Goal: Task Accomplishment & Management: Manage account settings

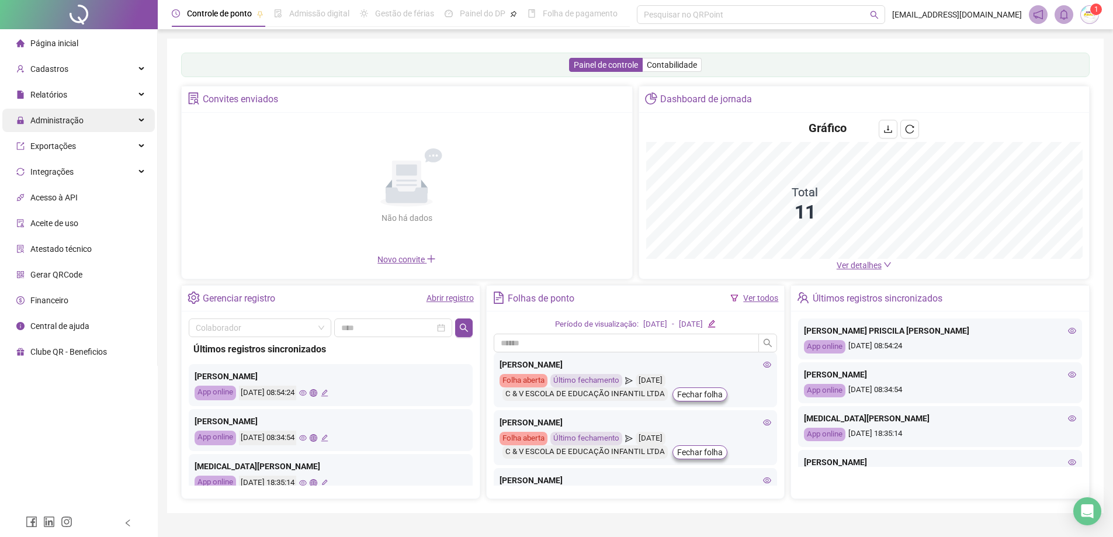
click at [53, 121] on span "Administração" at bounding box center [56, 120] width 53 height 9
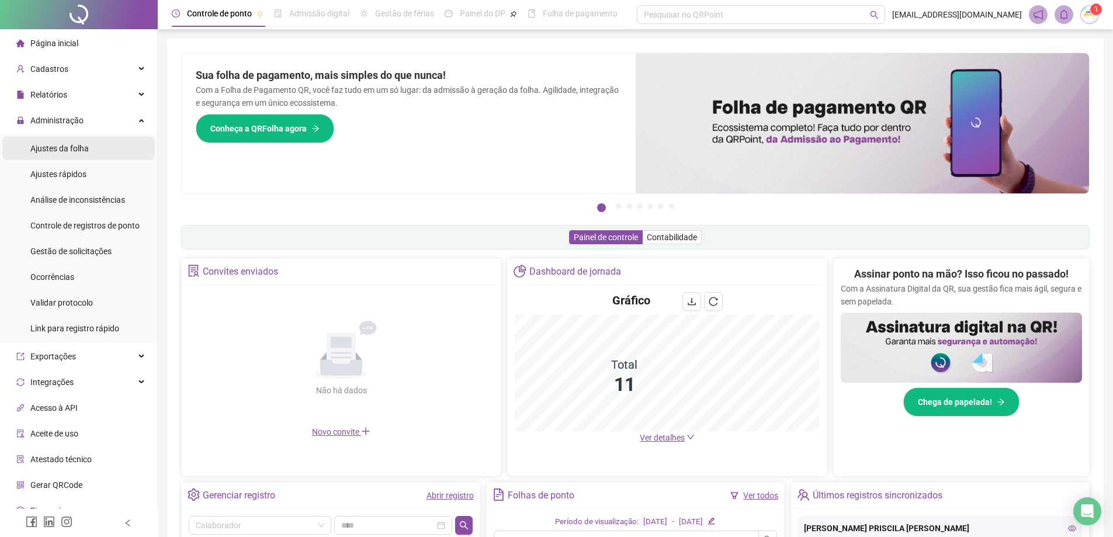
click at [68, 144] on span "Ajustes da folha" at bounding box center [59, 148] width 58 height 9
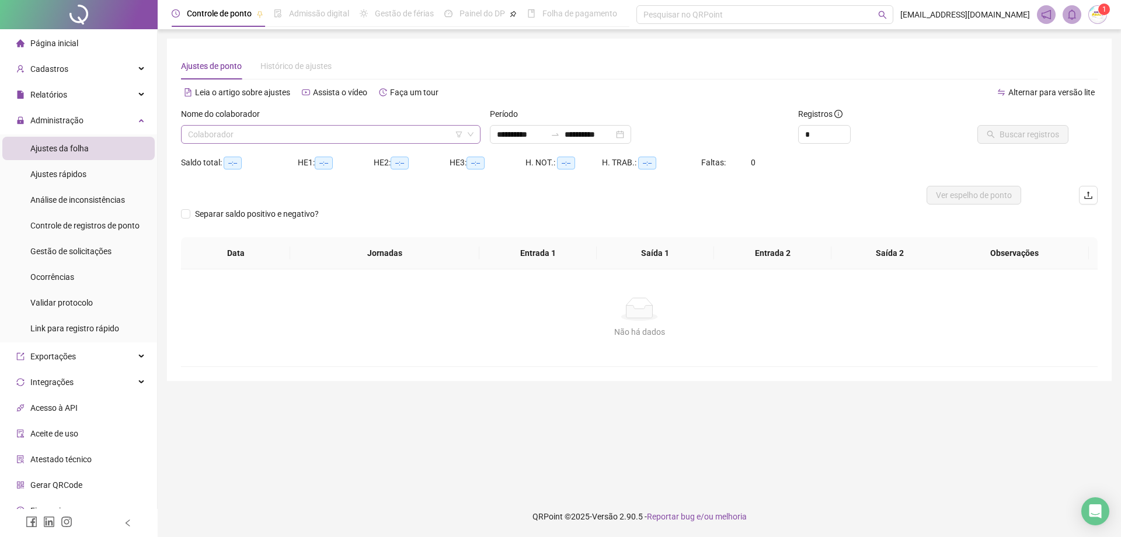
click at [236, 140] on input "search" at bounding box center [325, 135] width 275 height 18
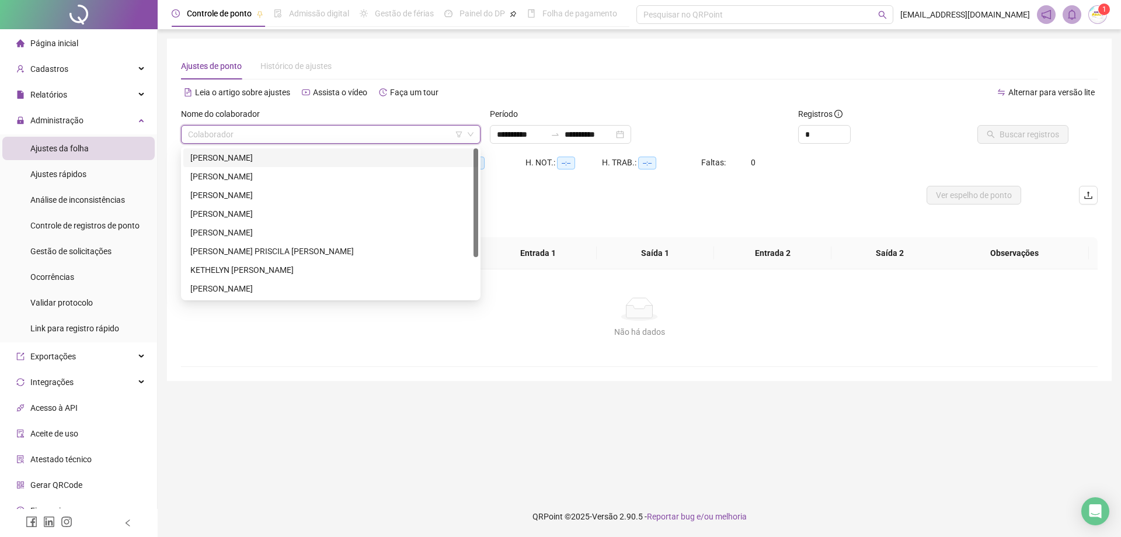
click at [251, 159] on div "[PERSON_NAME]" at bounding box center [330, 157] width 281 height 13
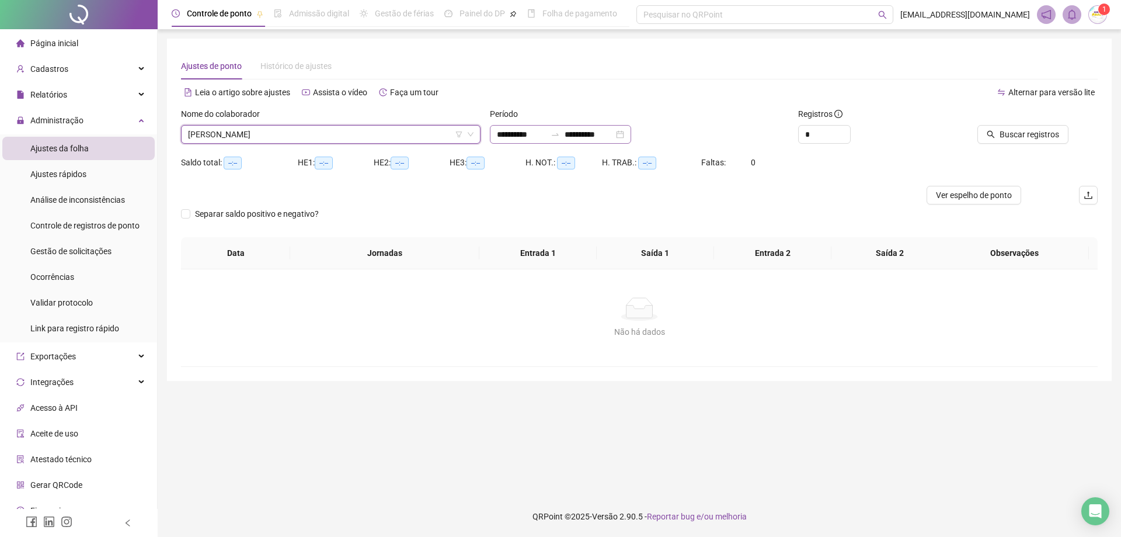
click at [631, 142] on div "**********" at bounding box center [560, 134] width 141 height 19
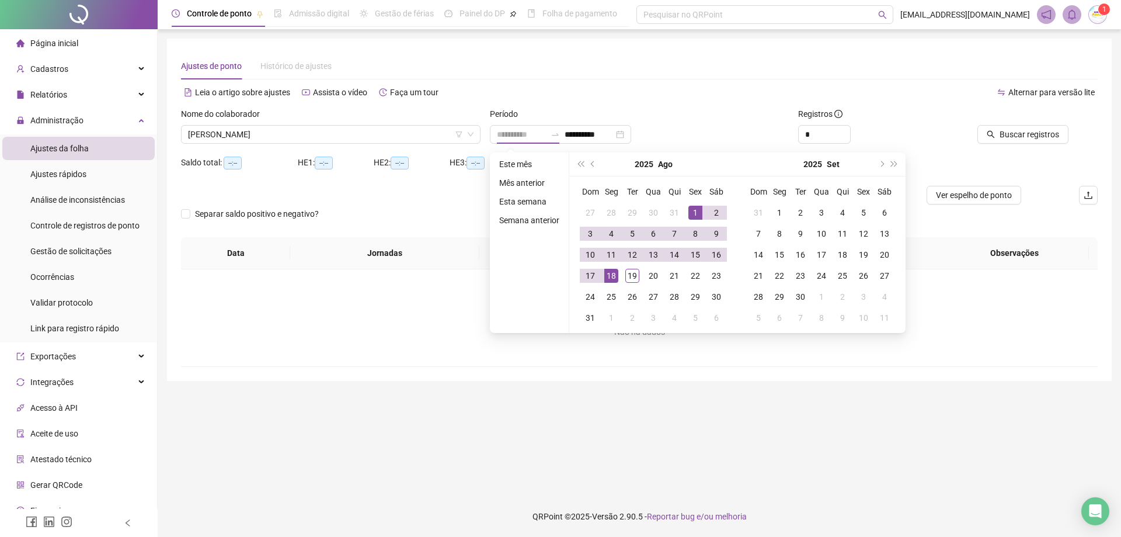
click at [690, 207] on div "1" at bounding box center [696, 213] width 14 height 14
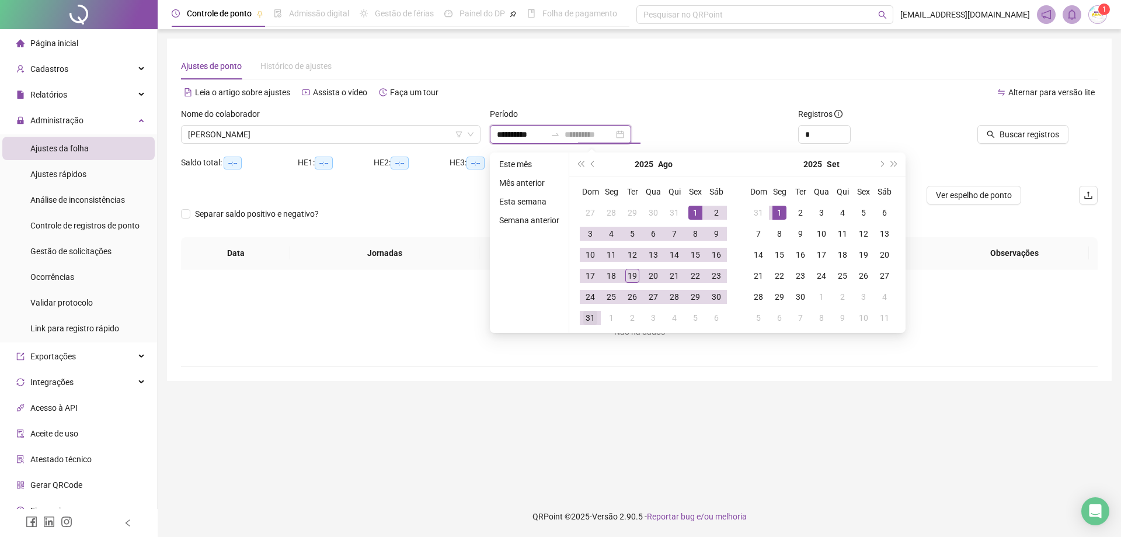
type input "**********"
click at [592, 318] on div "31" at bounding box center [590, 318] width 14 height 14
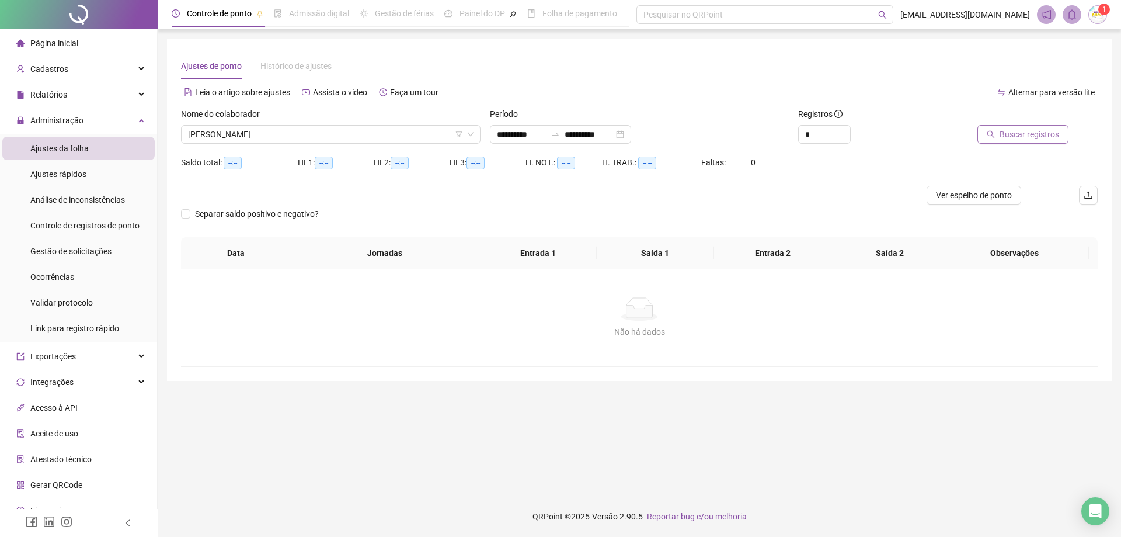
click at [1065, 139] on button "Buscar registros" at bounding box center [1023, 134] width 91 height 19
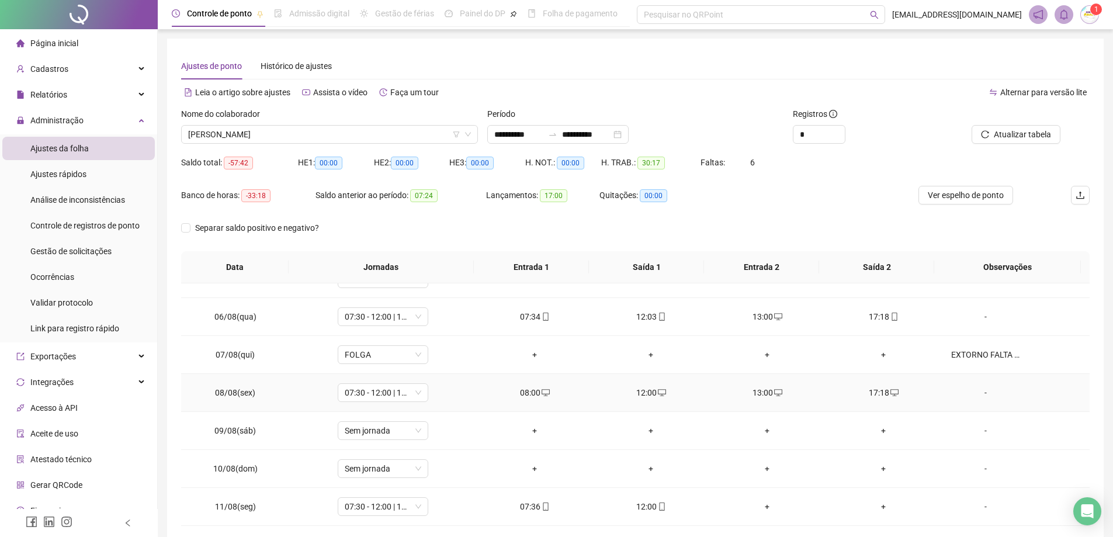
scroll to position [234, 0]
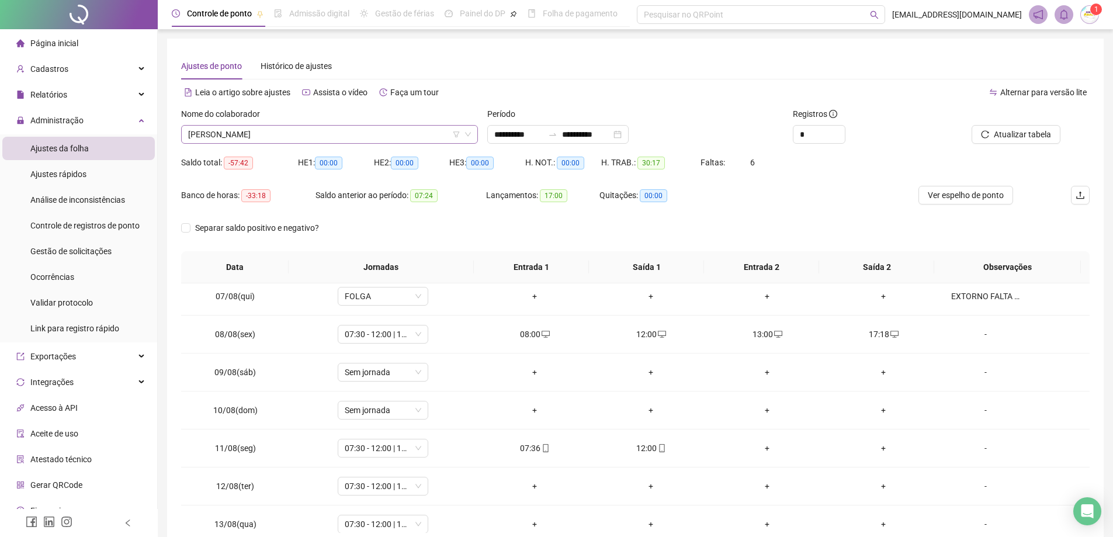
click at [219, 127] on span "[PERSON_NAME]" at bounding box center [329, 135] width 283 height 18
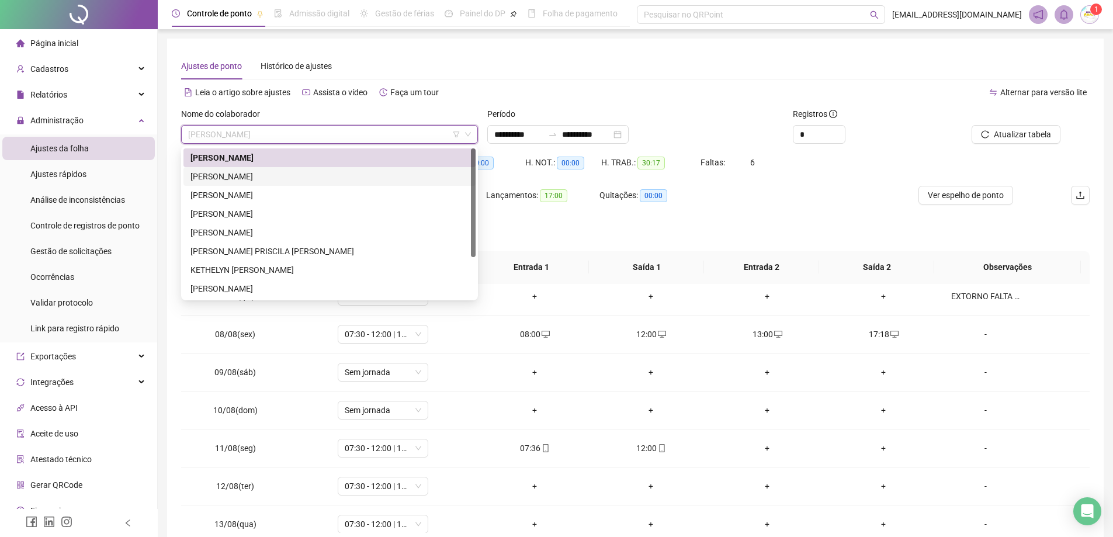
click at [286, 173] on div "[PERSON_NAME]" at bounding box center [329, 176] width 278 height 13
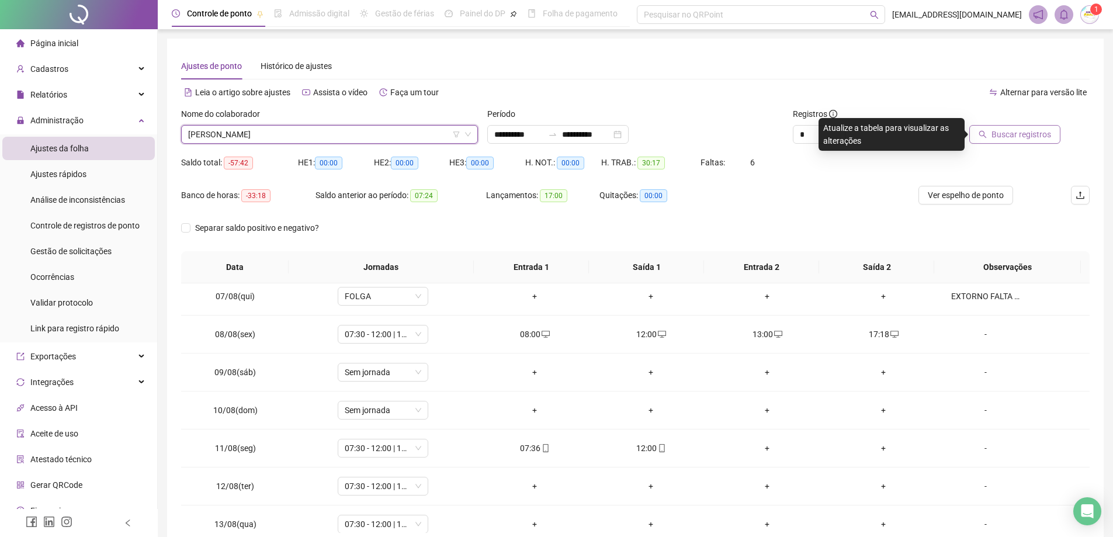
click at [978, 131] on button "Buscar registros" at bounding box center [1014, 134] width 91 height 19
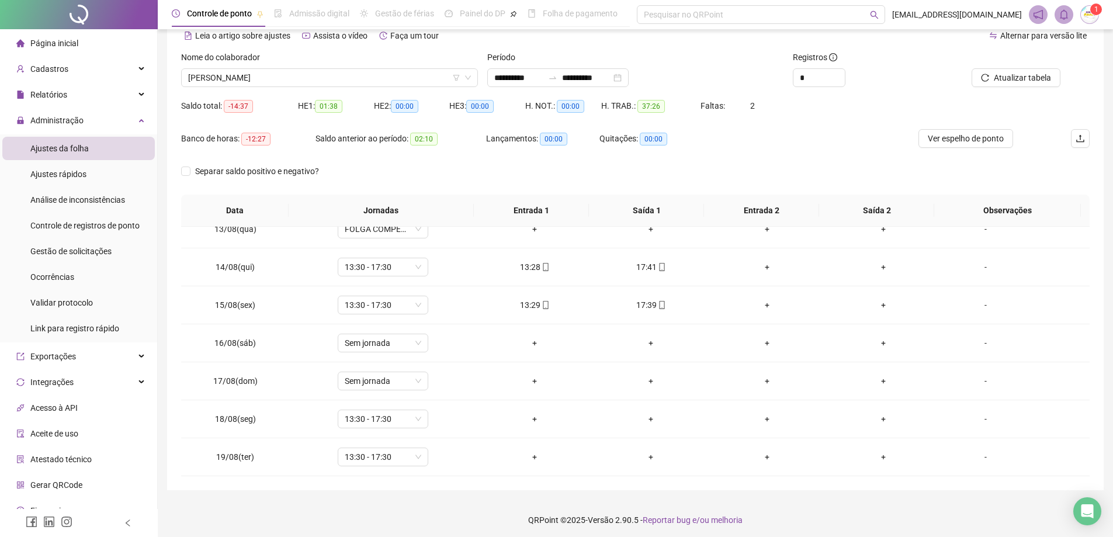
scroll to position [60, 0]
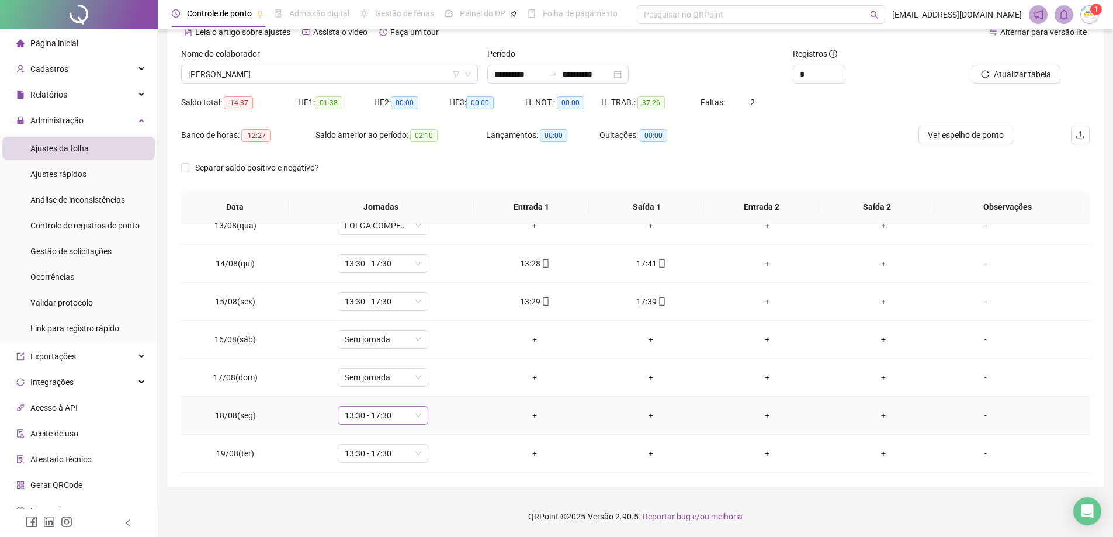
click at [414, 418] on span "13:30 - 17:30" at bounding box center [383, 415] width 77 height 18
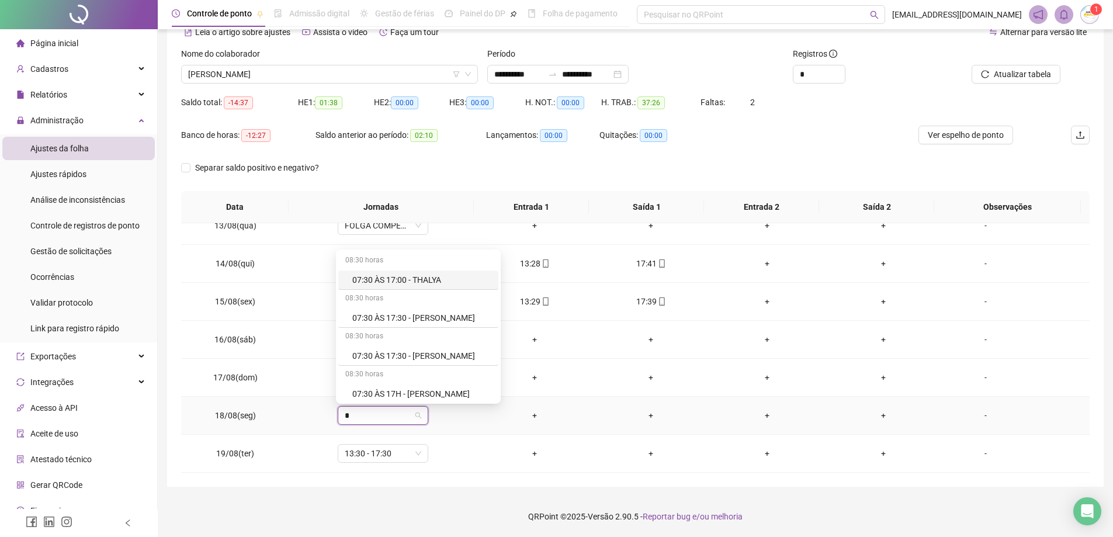
type input "**"
click at [429, 351] on div "ATESTADO MÉDICO" at bounding box center [387, 353] width 98 height 19
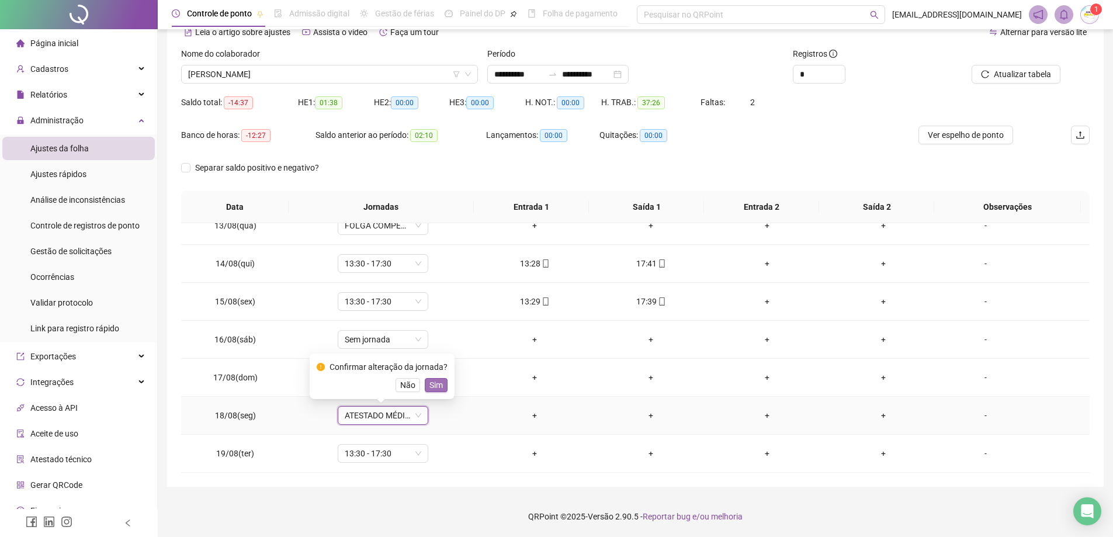
click at [431, 385] on span "Sim" at bounding box center [435, 384] width 13 height 13
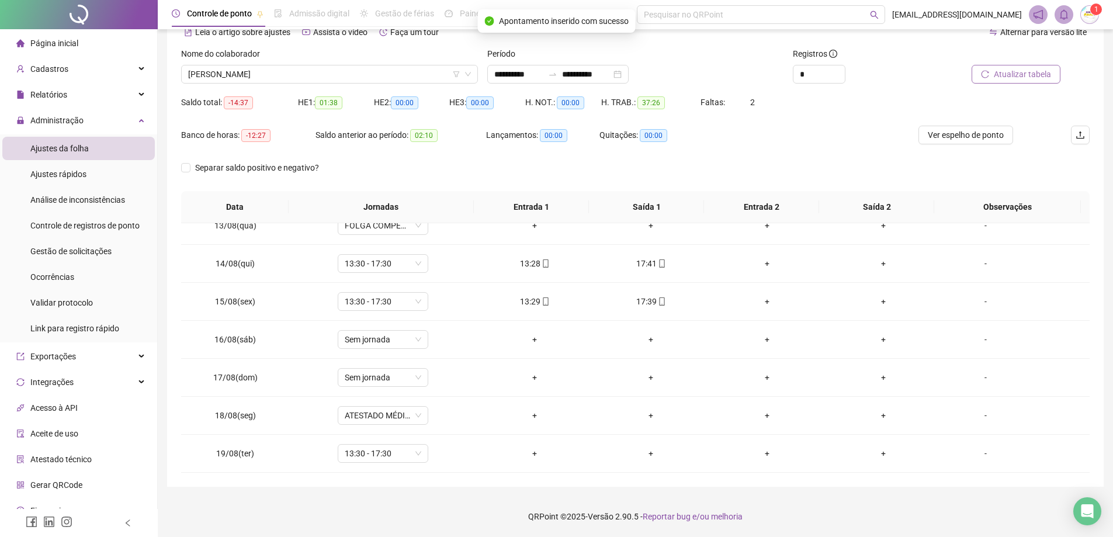
click at [1040, 77] on span "Atualizar tabela" at bounding box center [1021, 74] width 57 height 13
click at [328, 76] on span "[PERSON_NAME]" at bounding box center [329, 74] width 283 height 18
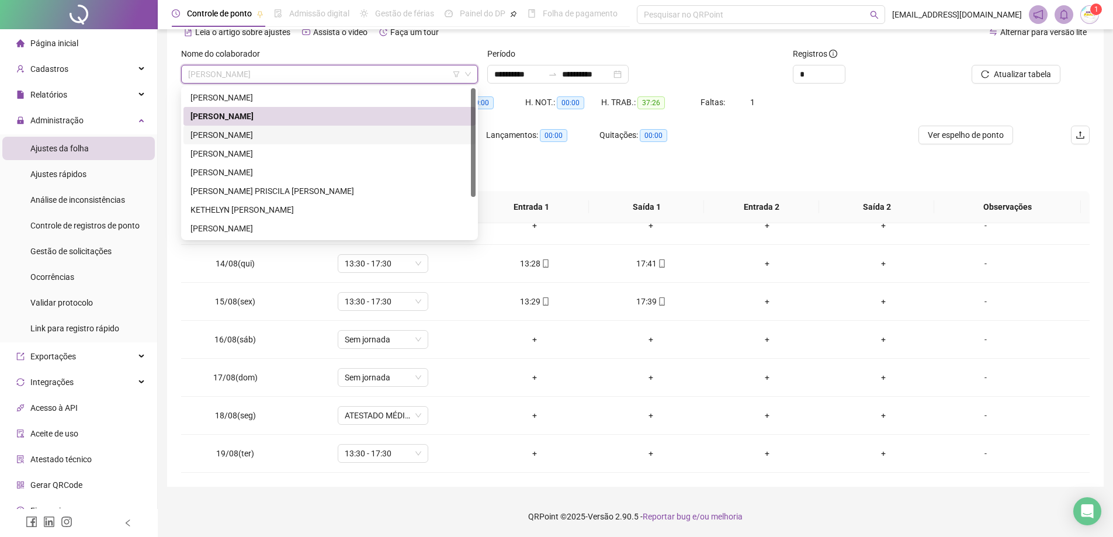
click at [293, 138] on div "[PERSON_NAME]" at bounding box center [329, 134] width 278 height 13
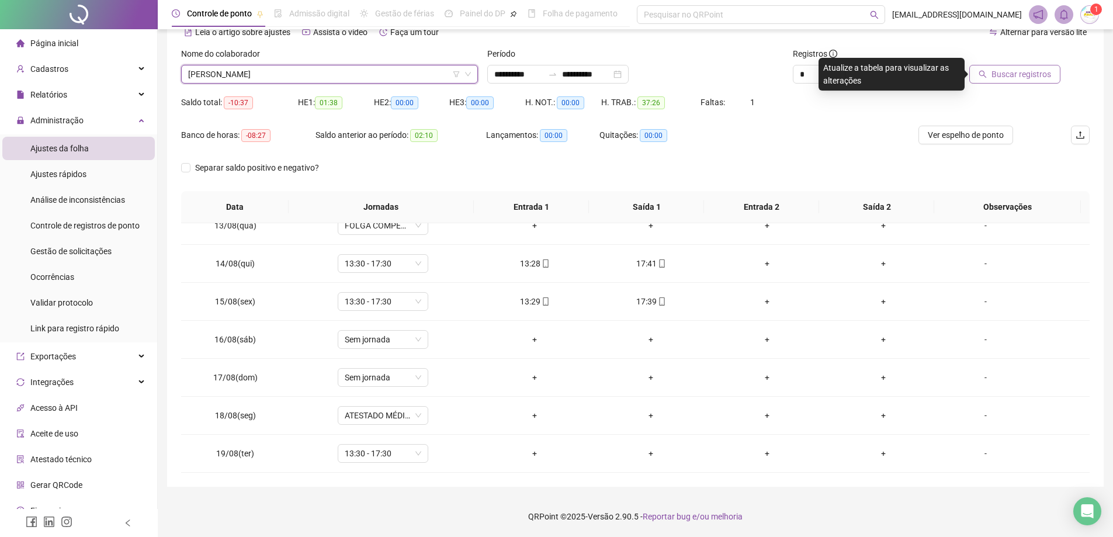
click at [1056, 79] on button "Buscar registros" at bounding box center [1014, 74] width 91 height 19
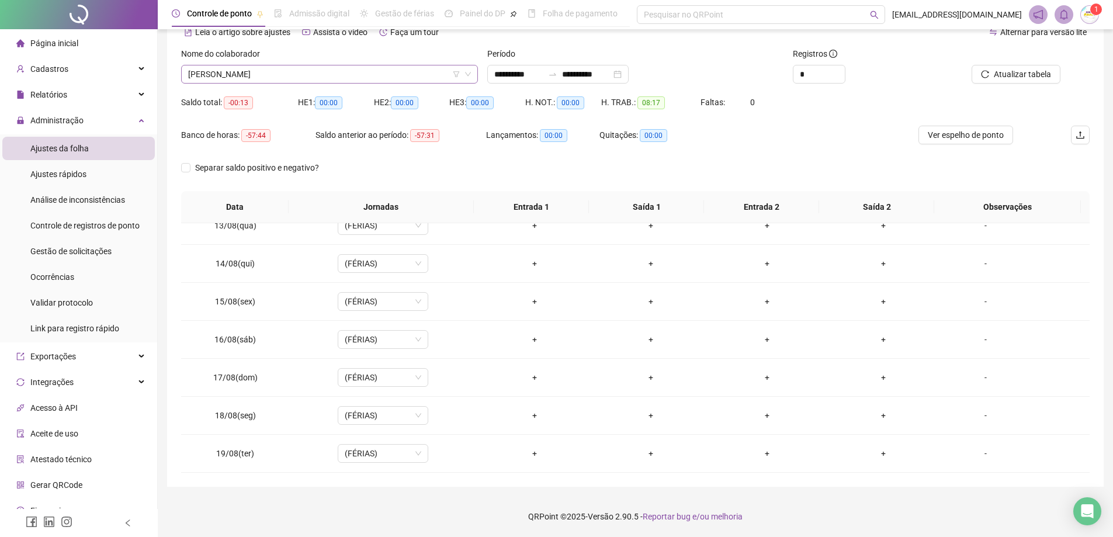
click at [331, 71] on span "[PERSON_NAME]" at bounding box center [329, 74] width 283 height 18
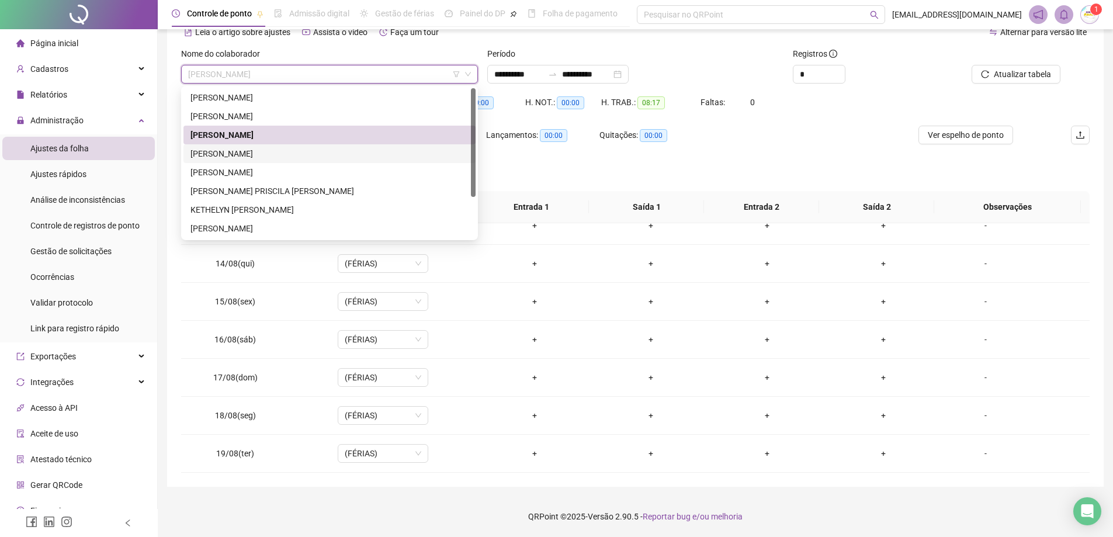
click at [258, 155] on div "[PERSON_NAME]" at bounding box center [329, 153] width 278 height 13
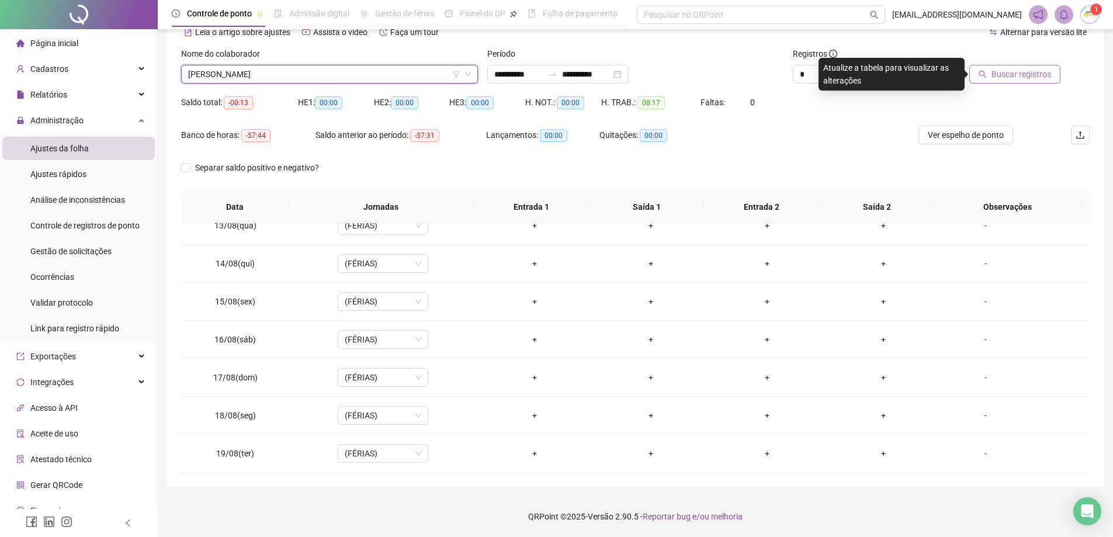
click at [1026, 77] on span "Buscar registros" at bounding box center [1021, 74] width 60 height 13
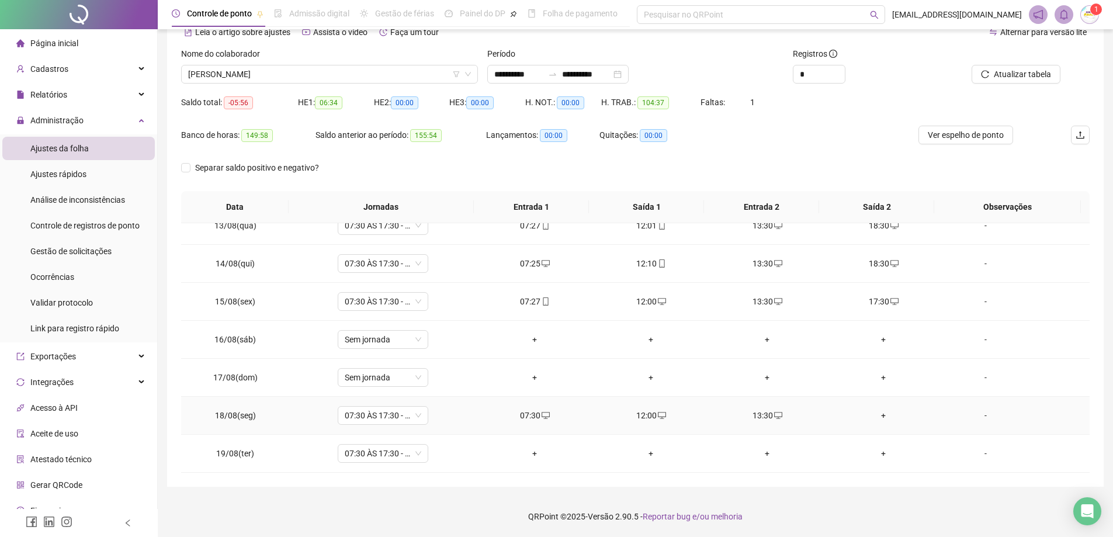
click at [872, 416] on div "+" at bounding box center [884, 415] width 98 height 13
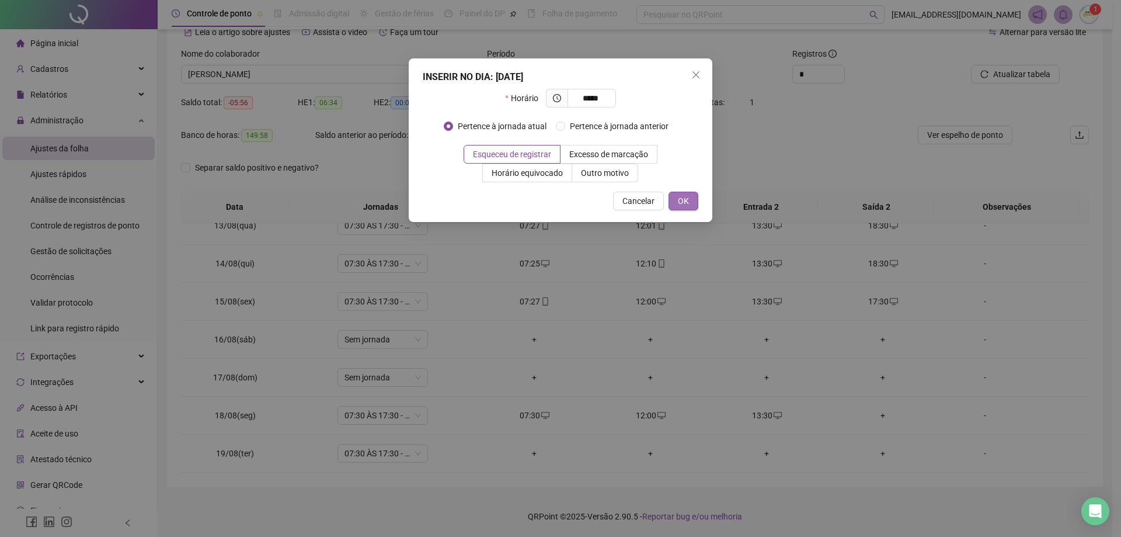
type input "*****"
click at [690, 203] on button "OK" at bounding box center [684, 201] width 30 height 19
click at [529, 454] on div "INSERIR NO DIA : [DATE] Horário ***** Pertence à jornada atual Pertence à jorna…" at bounding box center [560, 268] width 1121 height 537
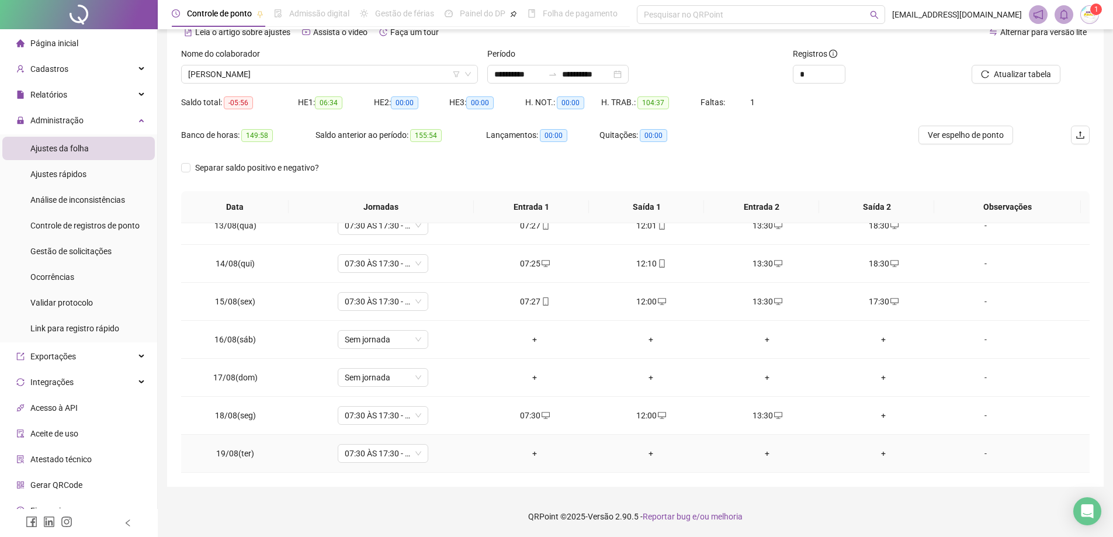
click at [529, 454] on div "+" at bounding box center [535, 453] width 98 height 13
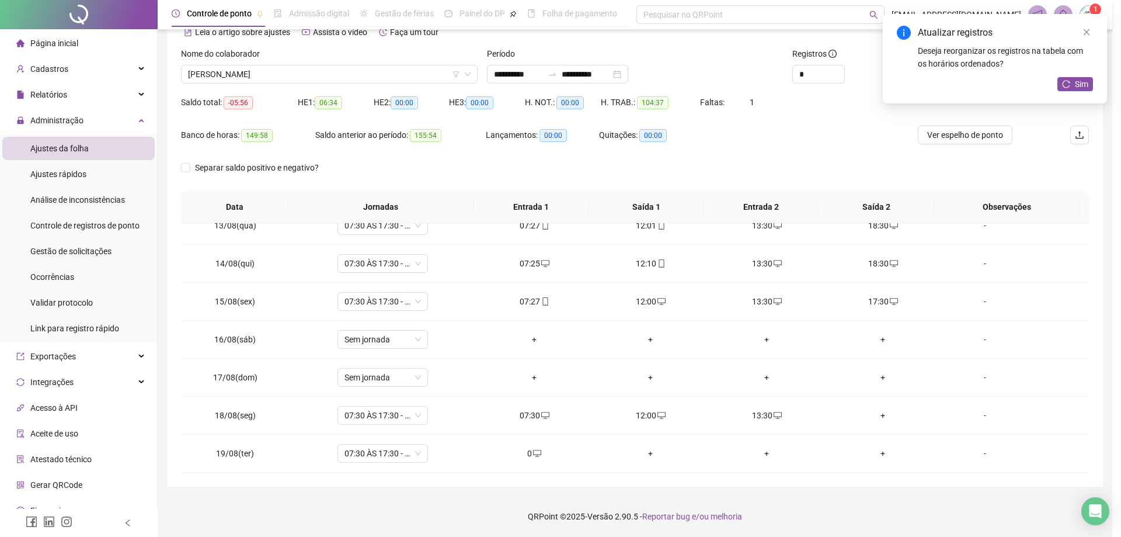
type input "**"
click at [530, 464] on td "0" at bounding box center [535, 453] width 116 height 38
click at [533, 455] on icon "desktop" at bounding box center [537, 453] width 8 height 8
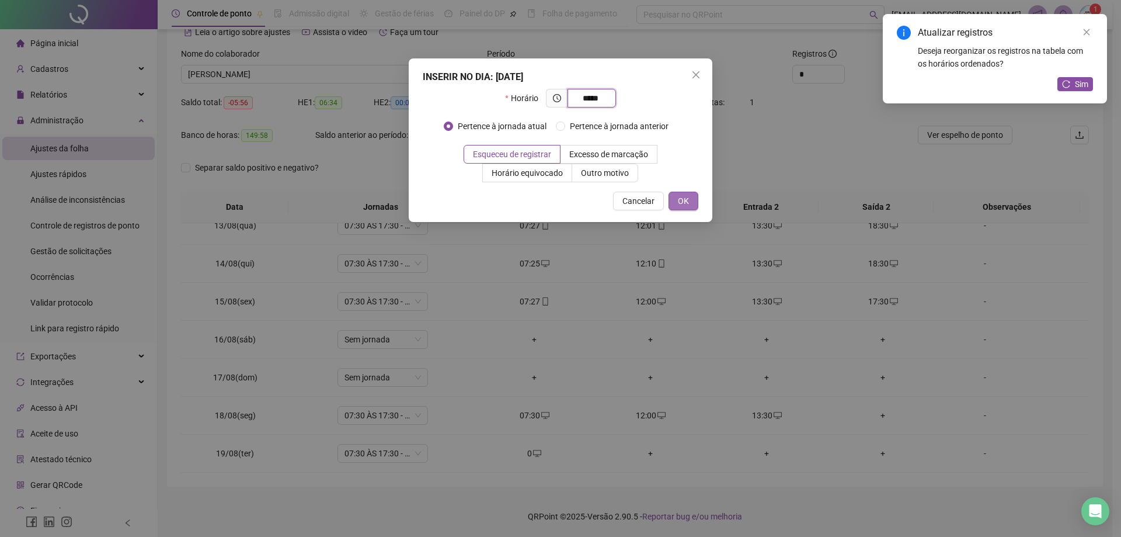
type input "*****"
click at [680, 209] on button "OK" at bounding box center [684, 201] width 30 height 19
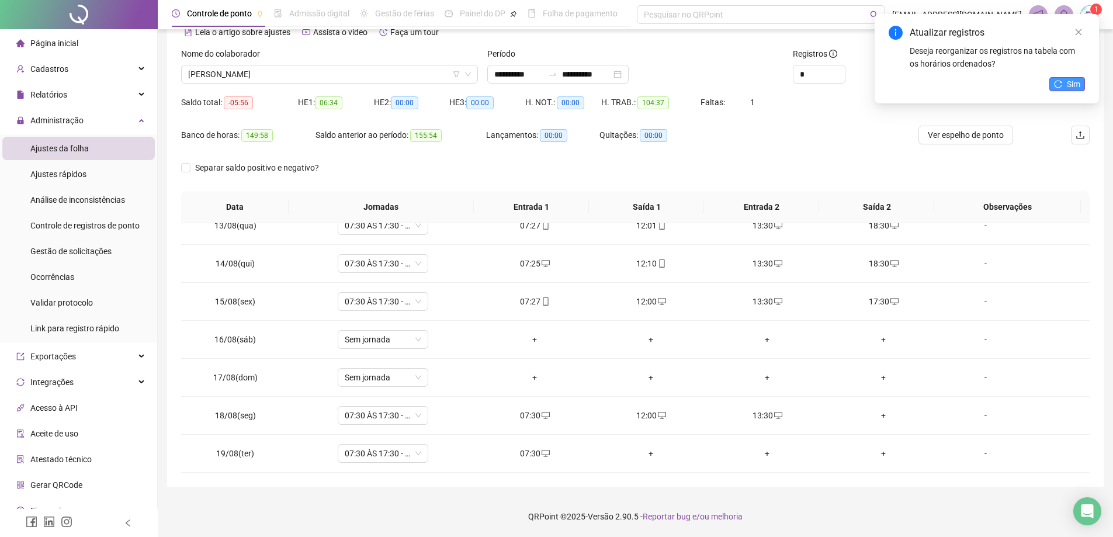
click at [1053, 78] on button "Sim" at bounding box center [1067, 84] width 36 height 14
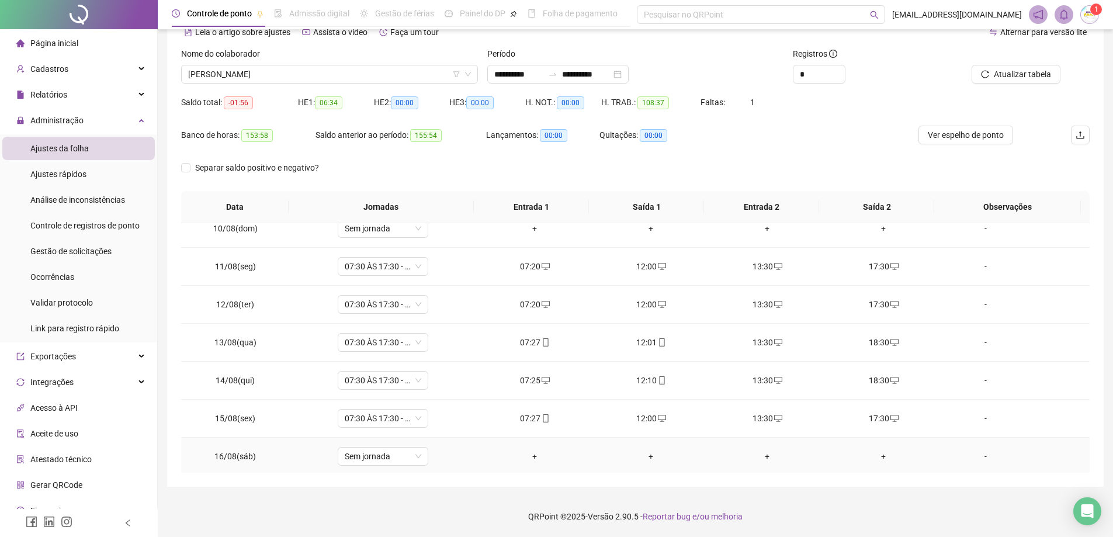
scroll to position [472, 0]
click at [344, 82] on span "[PERSON_NAME]" at bounding box center [329, 74] width 283 height 18
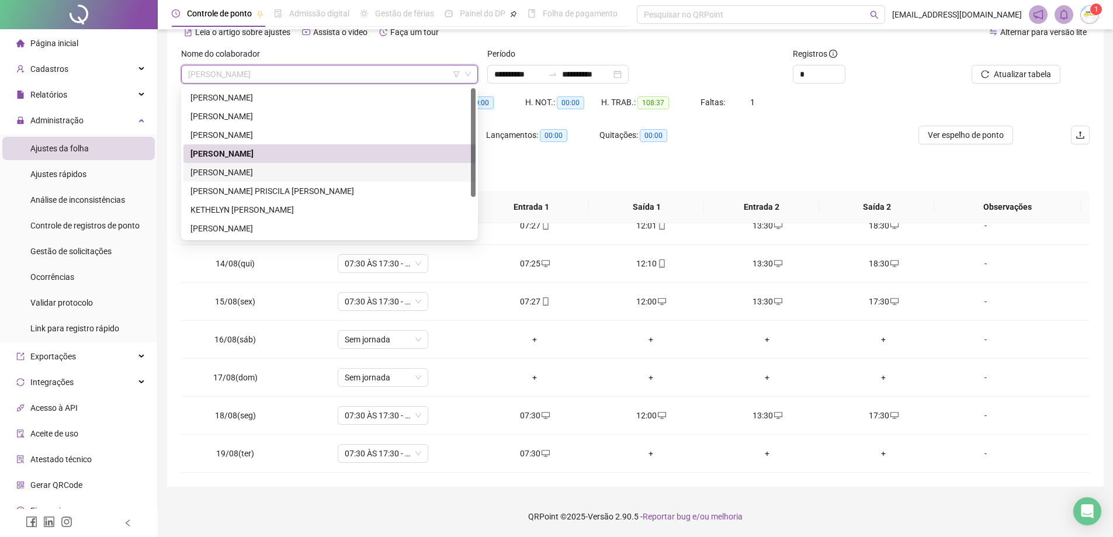
click at [263, 172] on div "[PERSON_NAME]" at bounding box center [329, 172] width 278 height 13
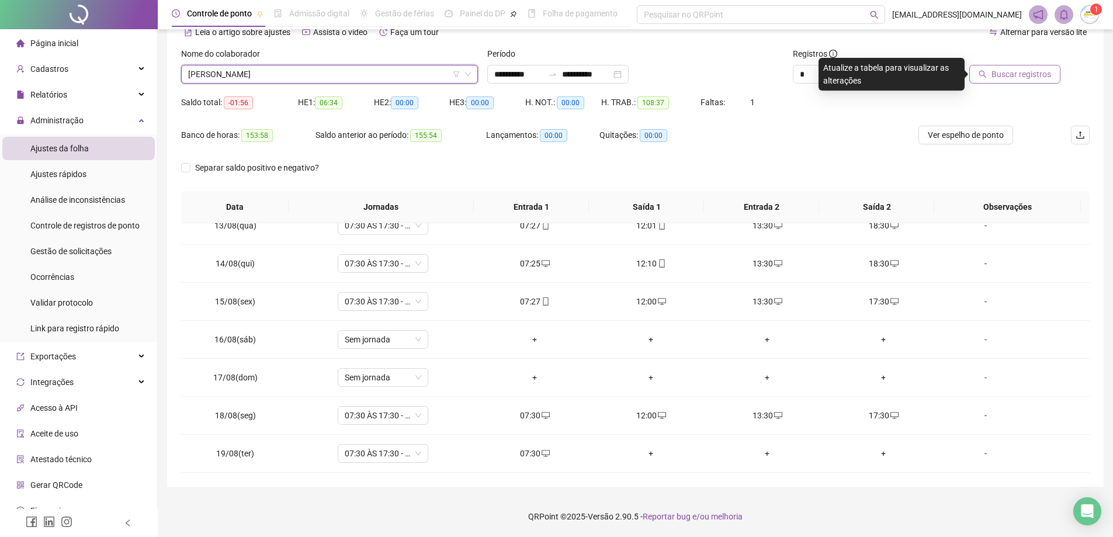
click at [1045, 81] on button "Buscar registros" at bounding box center [1014, 74] width 91 height 19
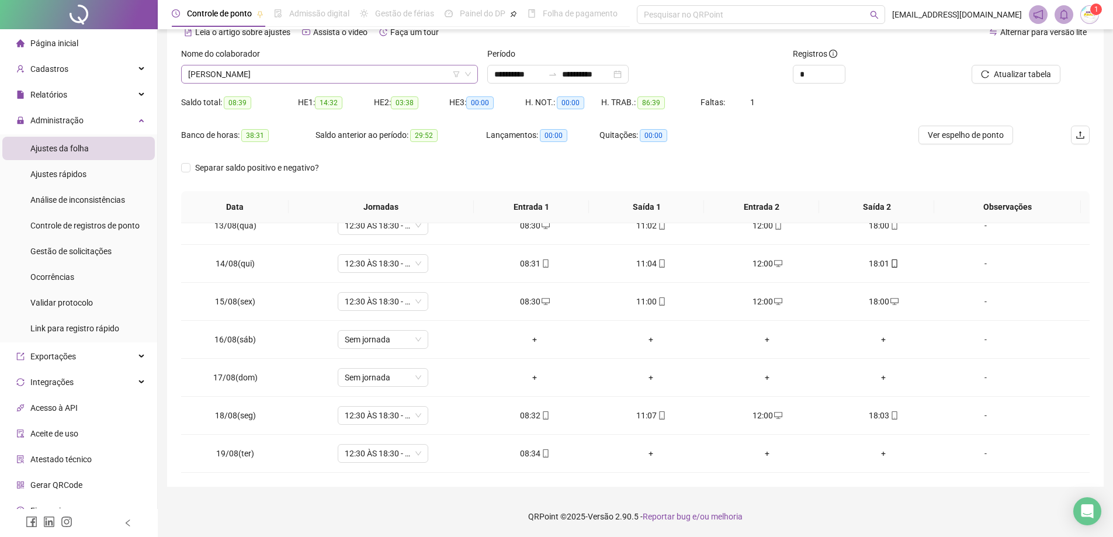
click at [356, 82] on span "[PERSON_NAME]" at bounding box center [329, 74] width 283 height 18
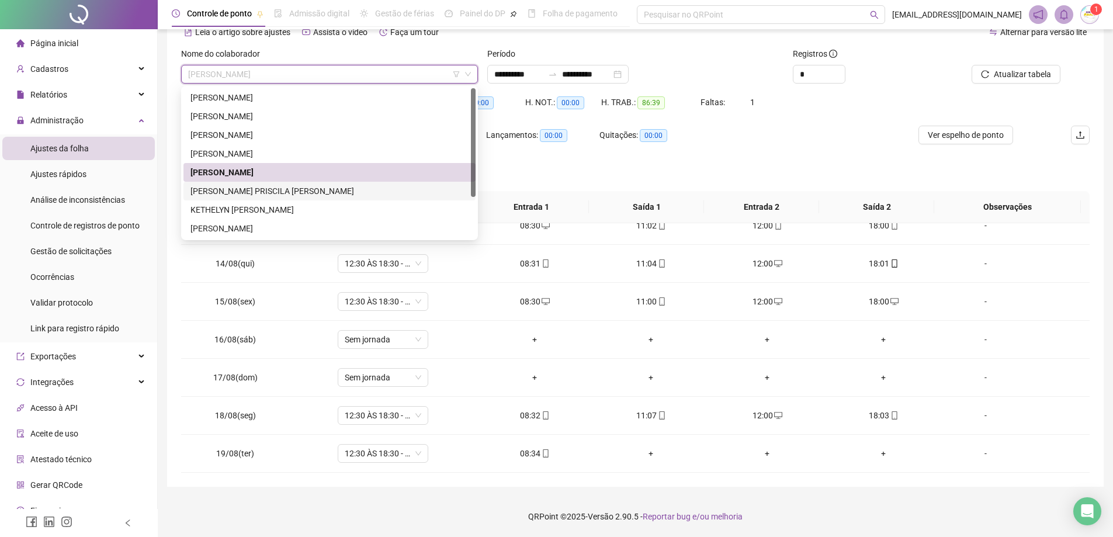
click at [321, 186] on div "[PERSON_NAME] PRISCILA [PERSON_NAME]" at bounding box center [329, 191] width 278 height 13
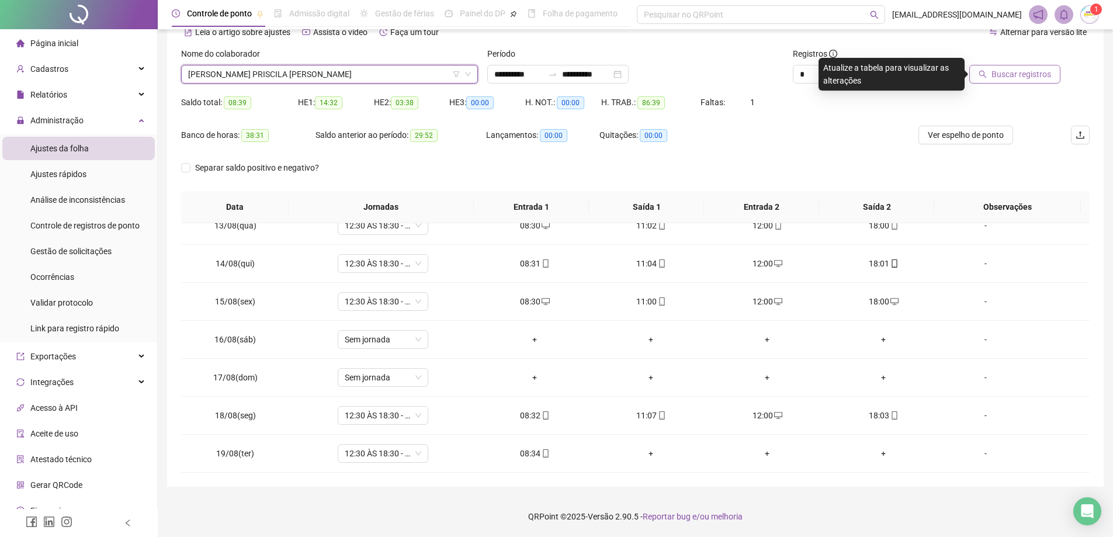
click at [1047, 76] on span "Buscar registros" at bounding box center [1021, 74] width 60 height 13
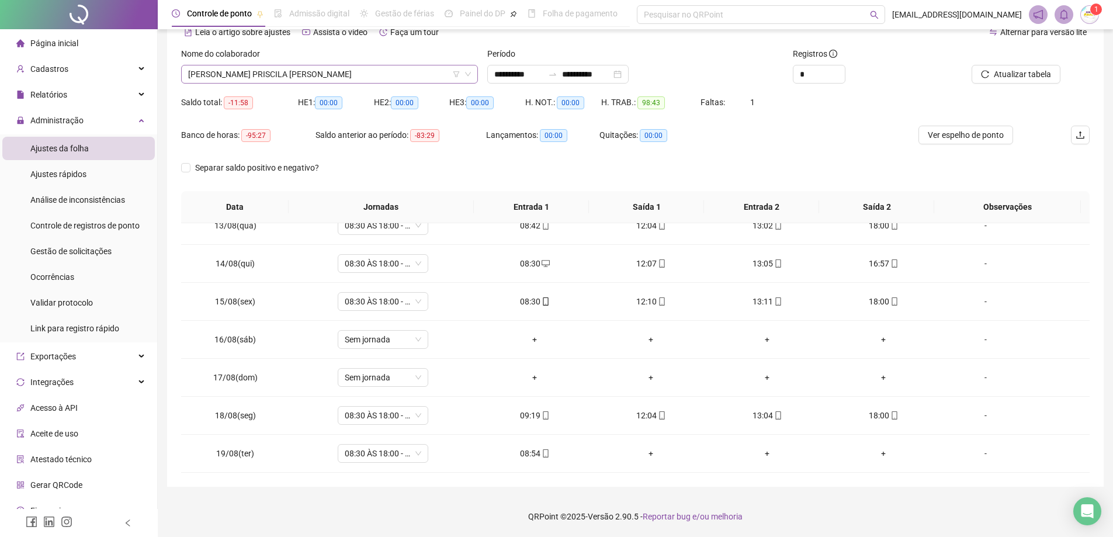
click at [318, 77] on span "[PERSON_NAME] PRISCILA [PERSON_NAME]" at bounding box center [329, 74] width 283 height 18
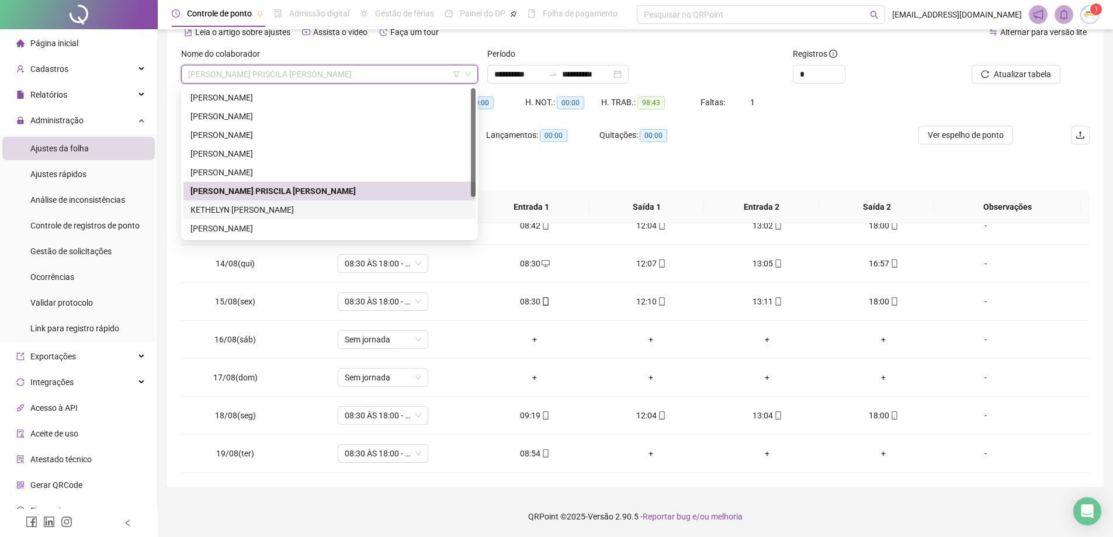
click at [337, 213] on div "KETHELYN [PERSON_NAME]" at bounding box center [329, 209] width 278 height 13
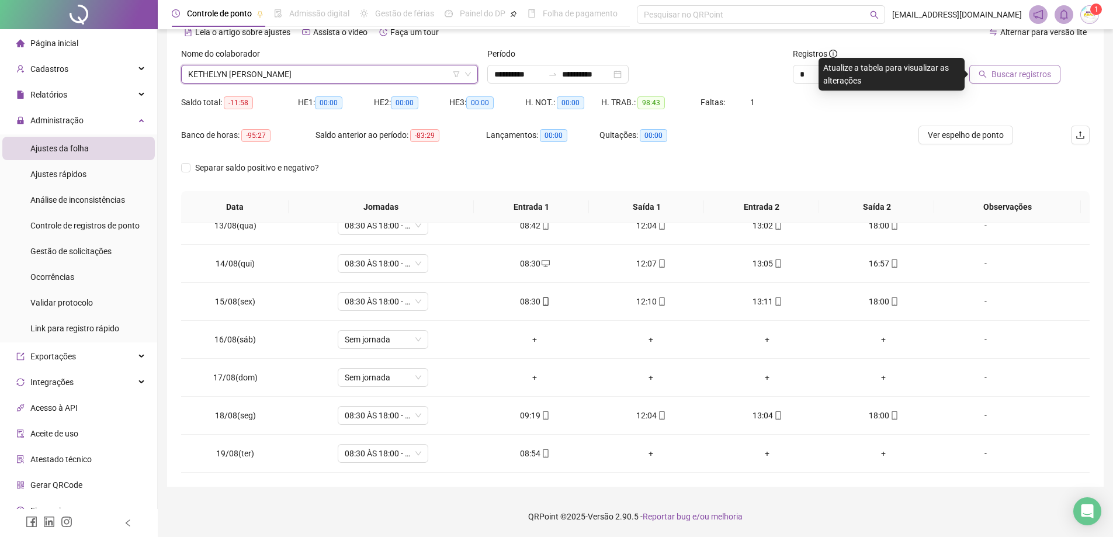
click at [986, 76] on icon "search" at bounding box center [983, 75] width 8 height 8
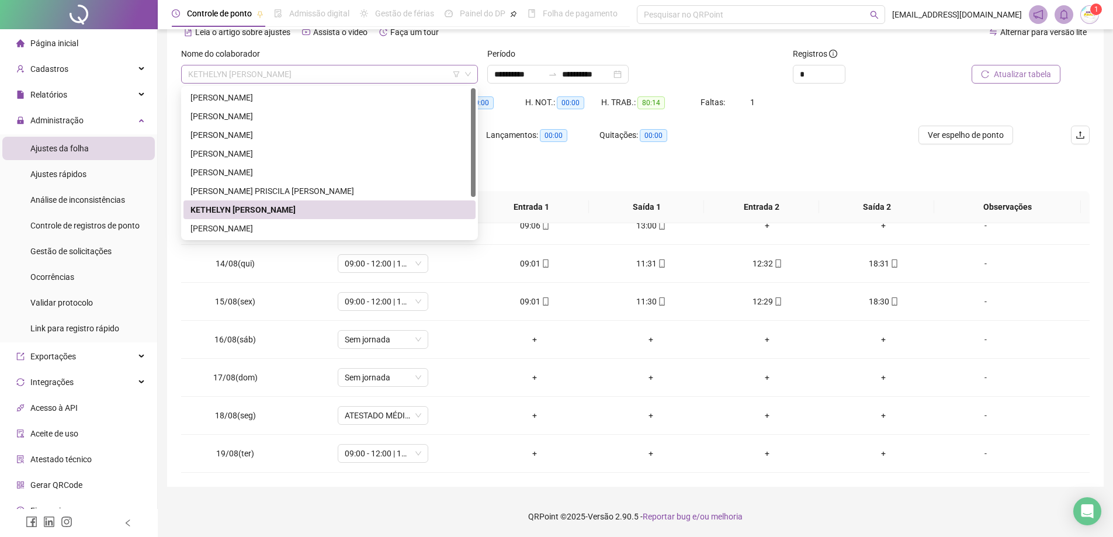
click at [353, 75] on span "KETHELYN [PERSON_NAME]" at bounding box center [329, 74] width 283 height 18
click at [412, 462] on div "09:00 - 12:00 | 13:00 - 18:30" at bounding box center [383, 453] width 91 height 19
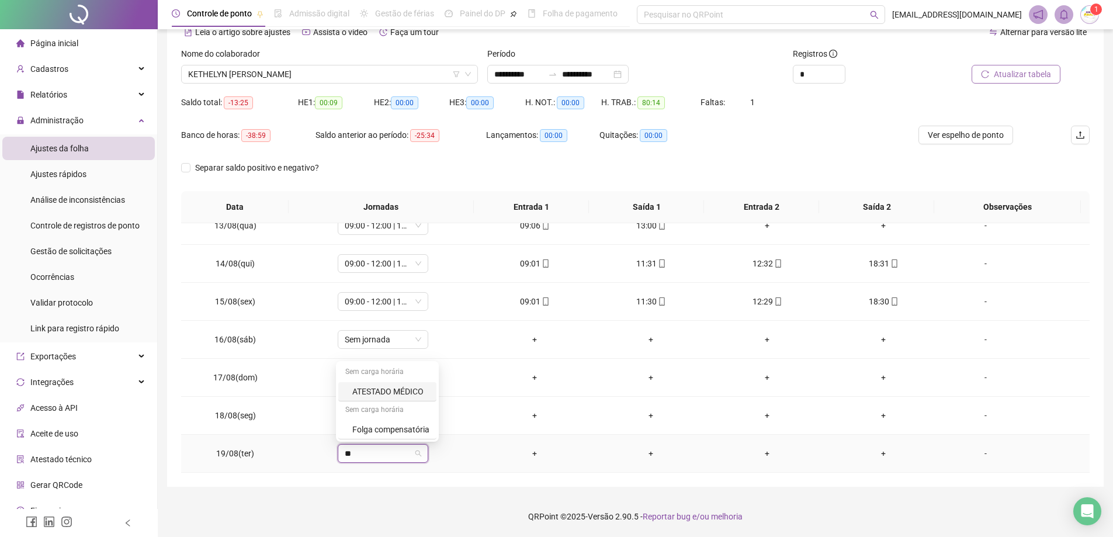
type input "***"
click at [408, 422] on div "ATESTADO MÉDICO" at bounding box center [384, 429] width 92 height 19
click at [437, 427] on span "Sim" at bounding box center [435, 422] width 13 height 13
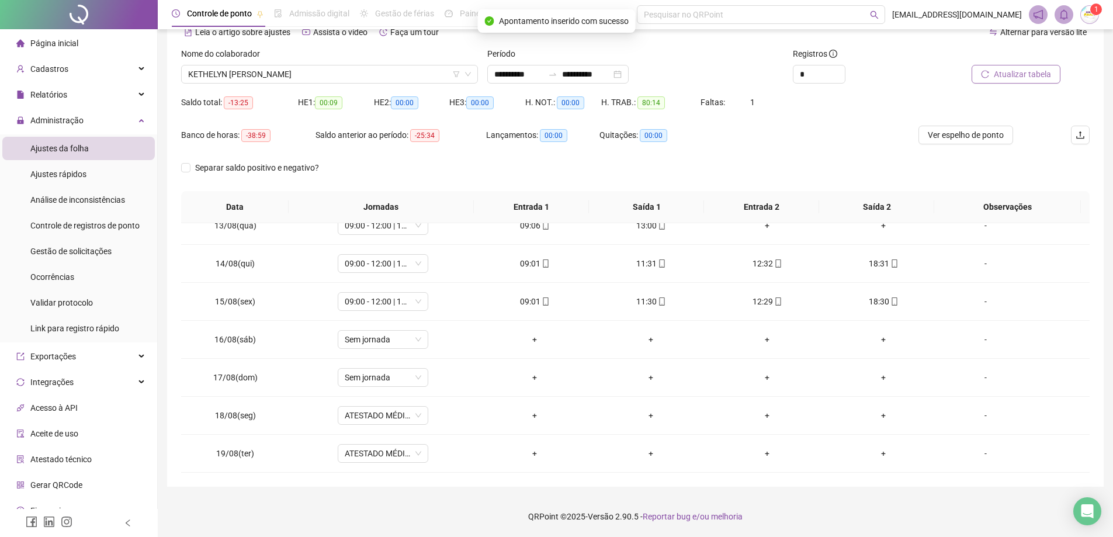
click at [1027, 77] on span "Atualizar tabela" at bounding box center [1021, 74] width 57 height 13
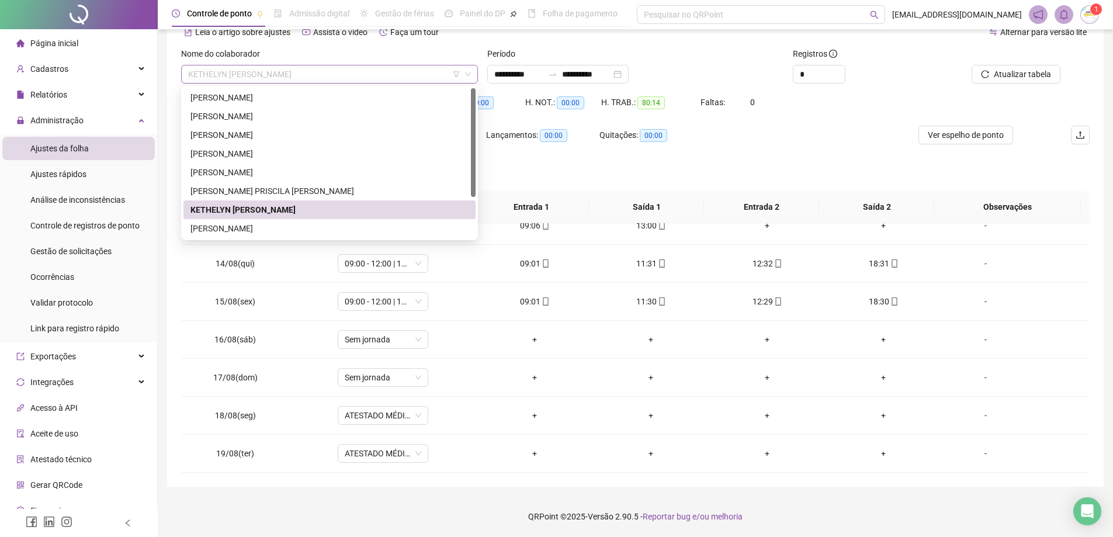
click at [357, 78] on span "KETHELYN [PERSON_NAME]" at bounding box center [329, 74] width 283 height 18
click at [311, 225] on div "[PERSON_NAME]" at bounding box center [329, 228] width 278 height 13
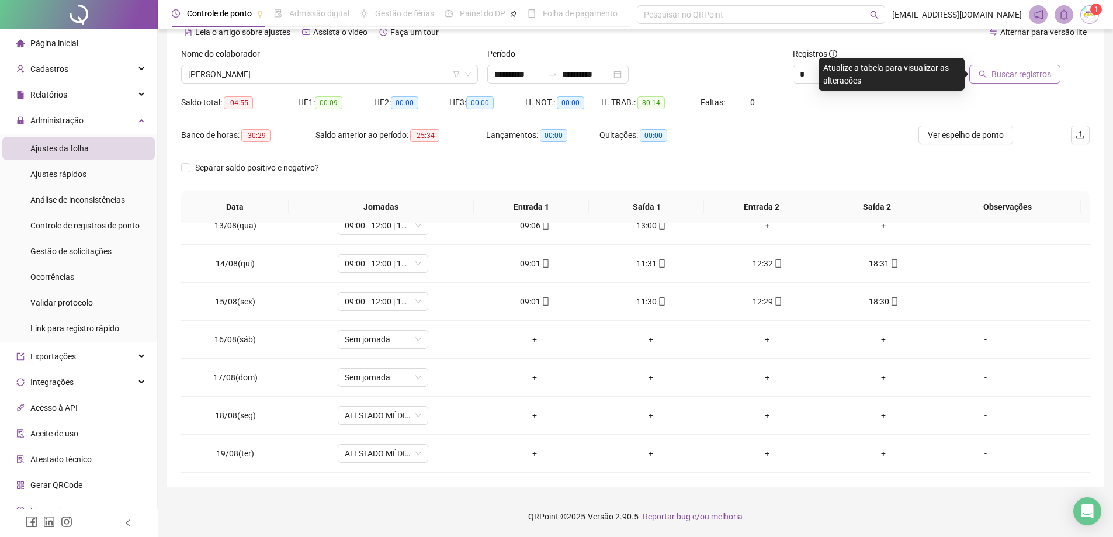
click at [1045, 74] on span "Buscar registros" at bounding box center [1021, 74] width 60 height 13
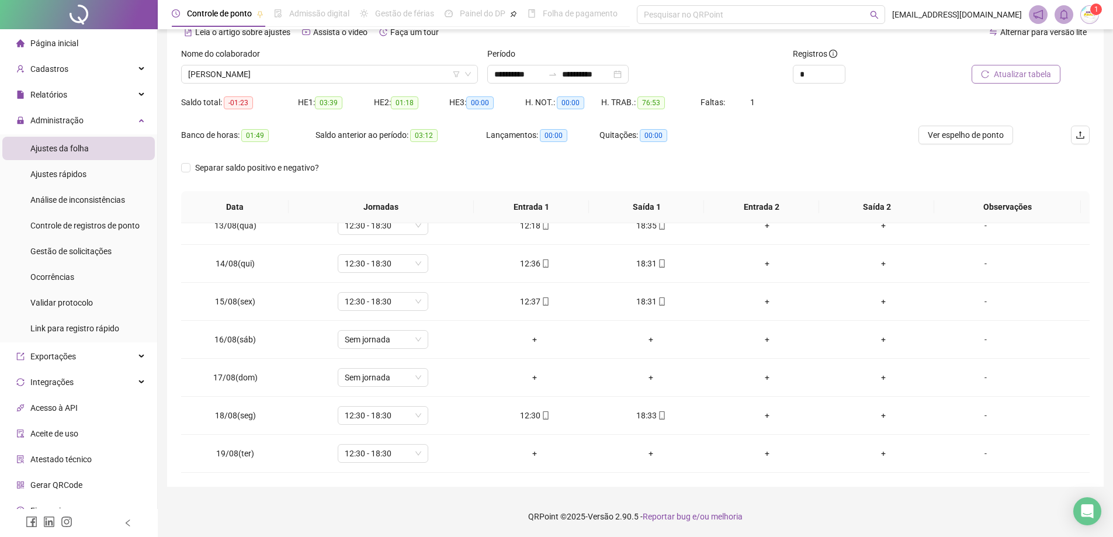
click at [1011, 81] on button "Atualizar tabela" at bounding box center [1015, 74] width 89 height 19
click at [350, 76] on span "[PERSON_NAME]" at bounding box center [329, 74] width 283 height 18
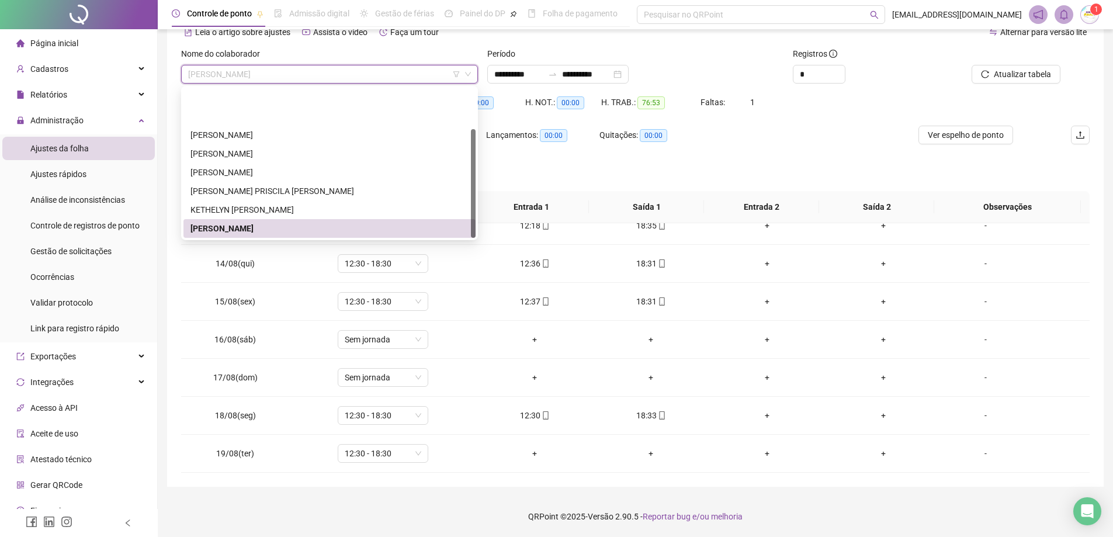
scroll to position [56, 0]
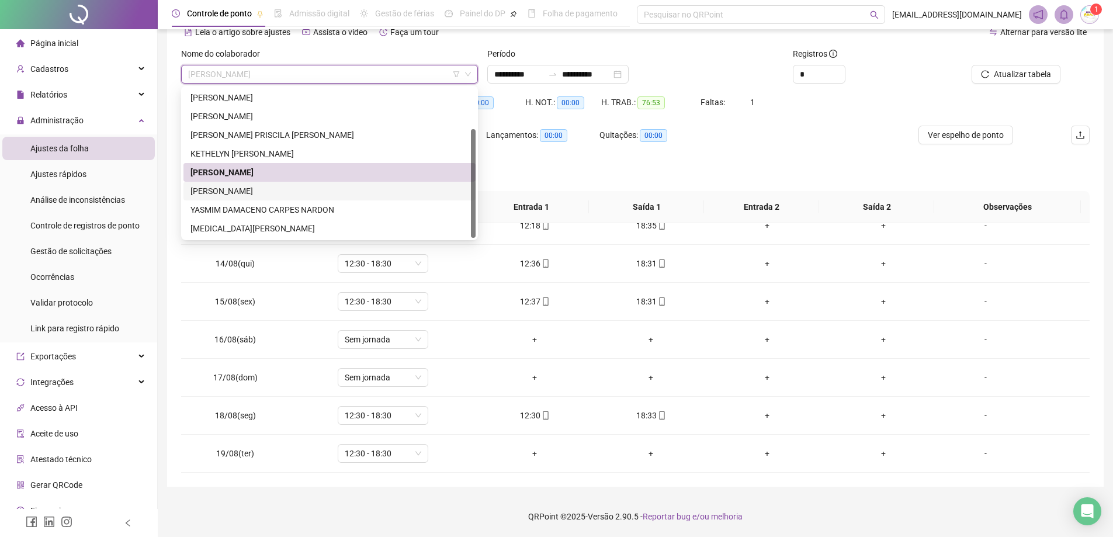
click at [286, 194] on div "[PERSON_NAME]" at bounding box center [329, 191] width 278 height 13
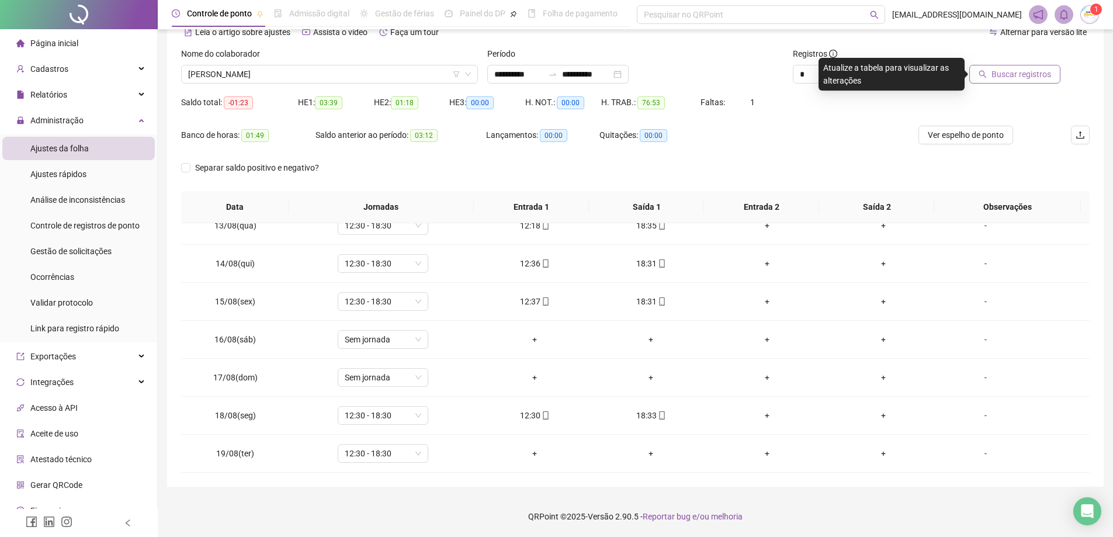
click at [996, 74] on span "Buscar registros" at bounding box center [1021, 74] width 60 height 13
